Goal: Information Seeking & Learning: Learn about a topic

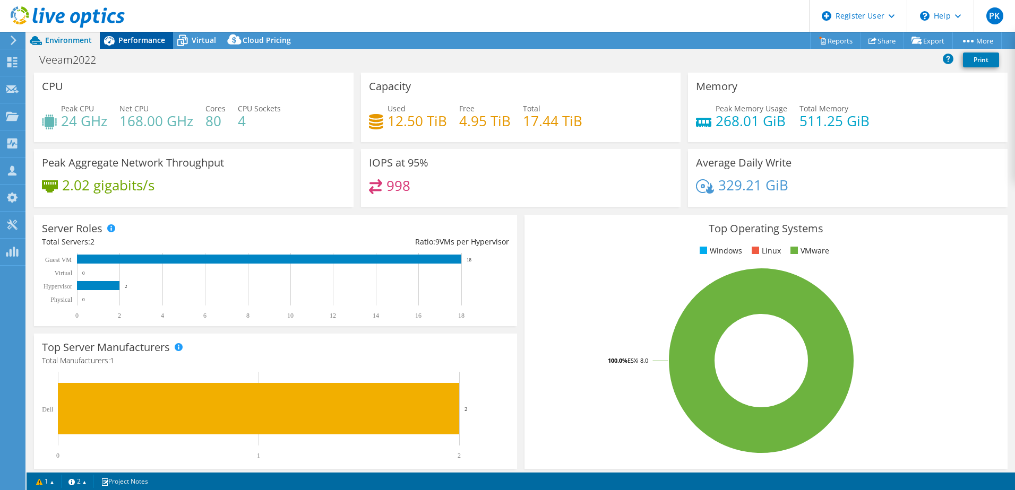
click at [139, 35] on div "Performance" at bounding box center [136, 40] width 73 height 17
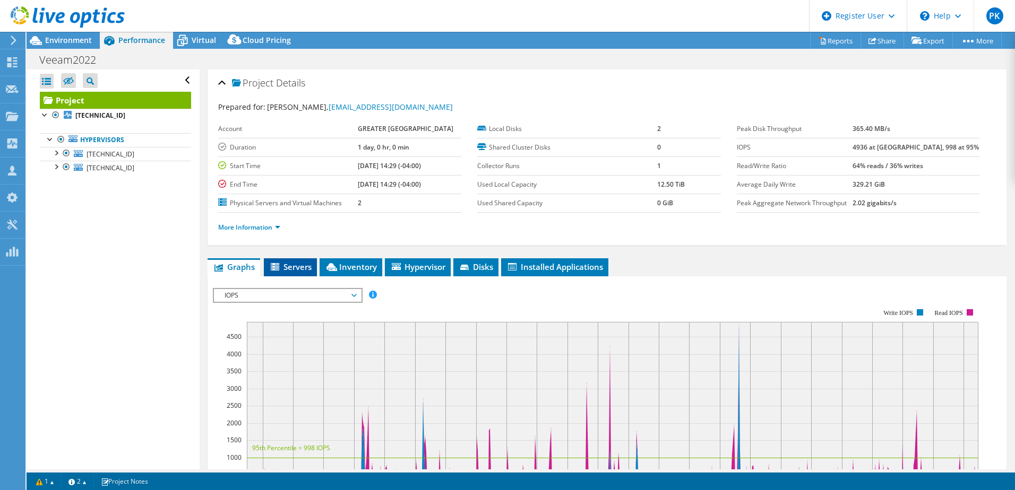
click at [301, 265] on span "Servers" at bounding box center [290, 267] width 42 height 11
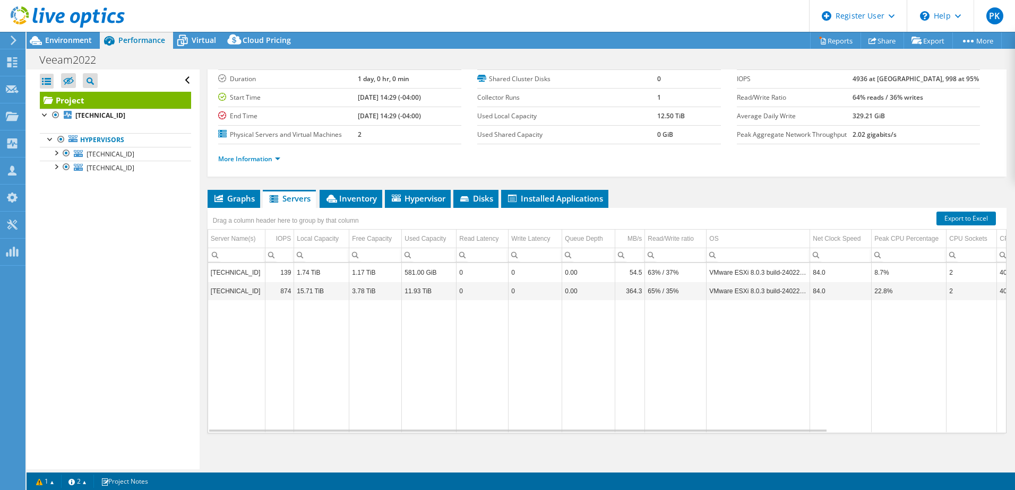
scroll to position [73, 0]
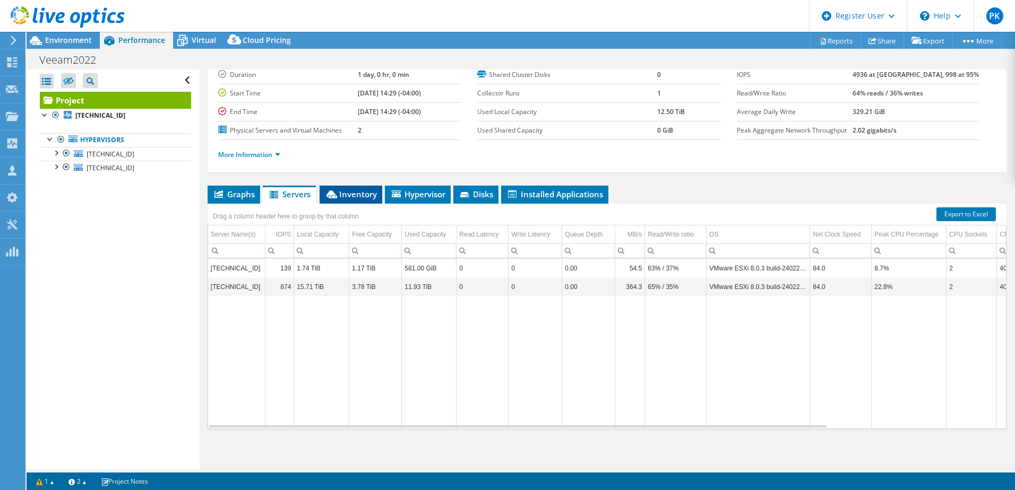
click at [363, 197] on span "Inventory" at bounding box center [351, 194] width 52 height 11
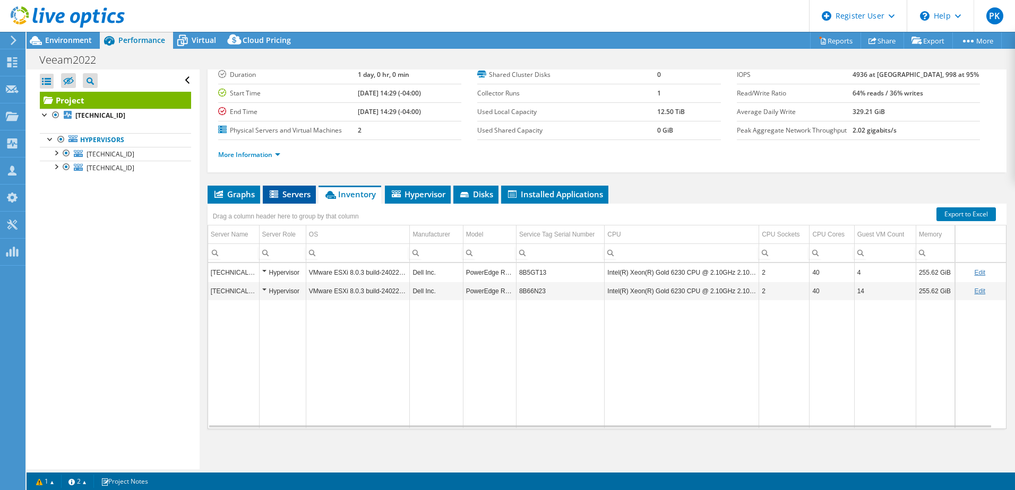
click at [292, 193] on span "Servers" at bounding box center [289, 194] width 42 height 11
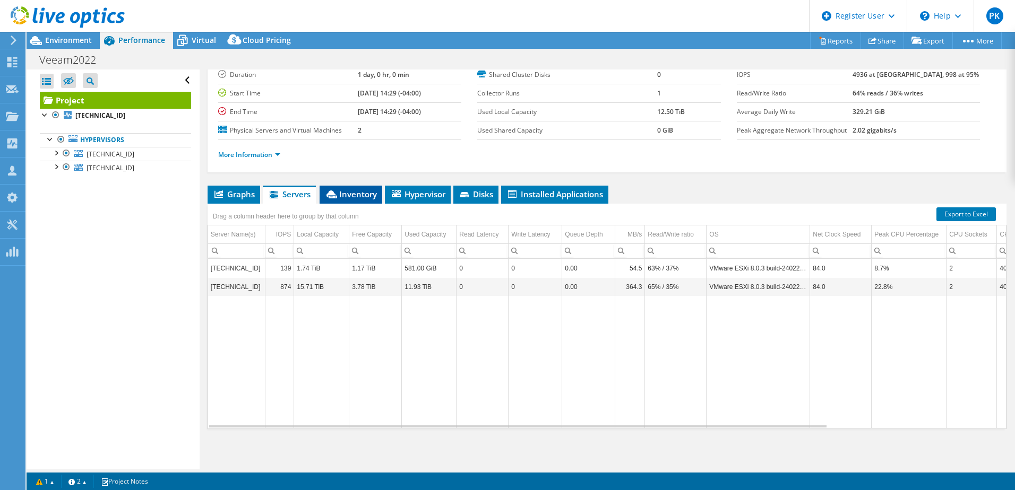
click at [354, 195] on span "Inventory" at bounding box center [351, 194] width 52 height 11
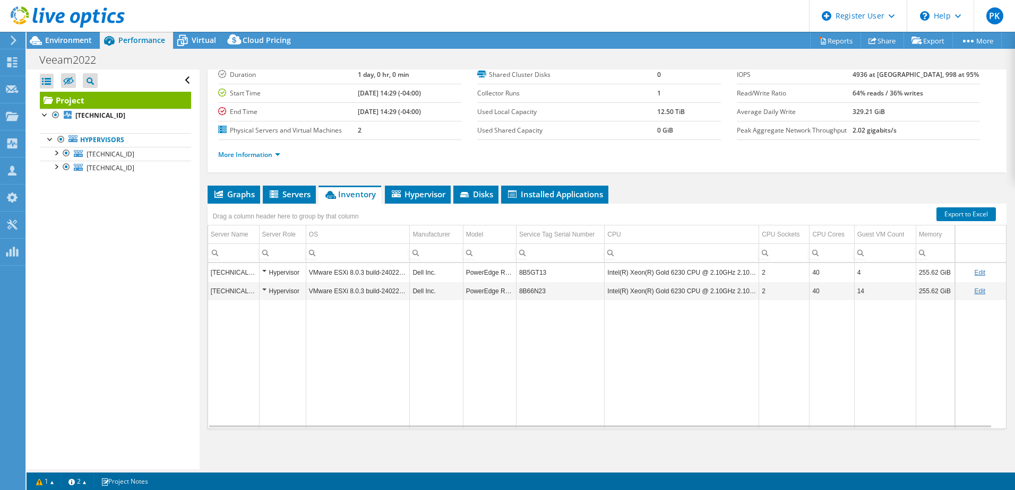
click at [262, 289] on div "Hypervisor" at bounding box center [282, 291] width 41 height 13
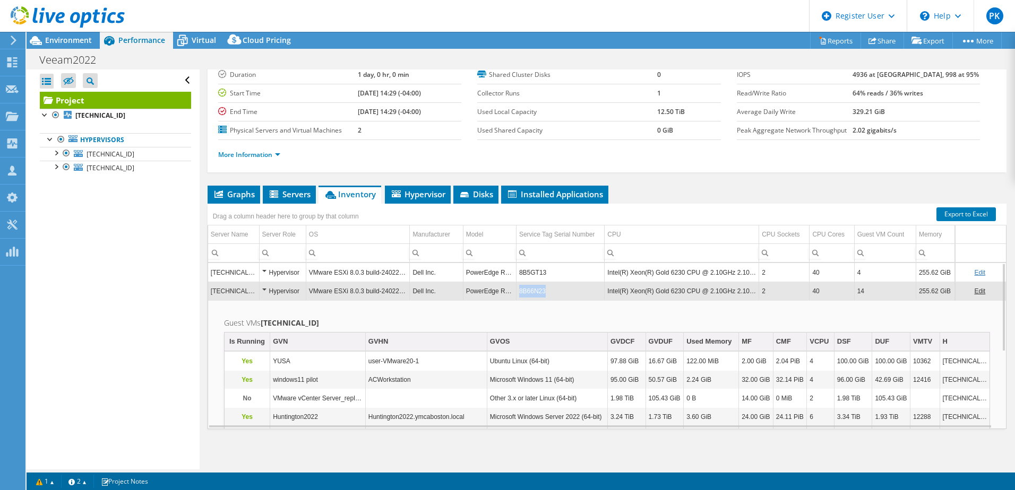
drag, startPoint x: 546, startPoint y: 290, endPoint x: 519, endPoint y: 294, distance: 27.4
click at [519, 294] on td "8B66N23" at bounding box center [560, 291] width 88 height 19
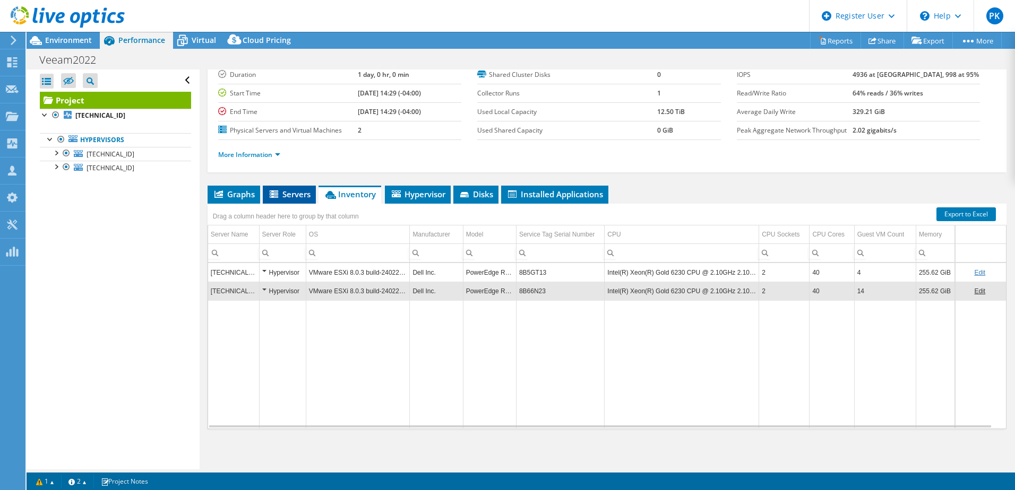
click at [296, 195] on span "Servers" at bounding box center [289, 194] width 42 height 11
